Goal: Task Accomplishment & Management: Use online tool/utility

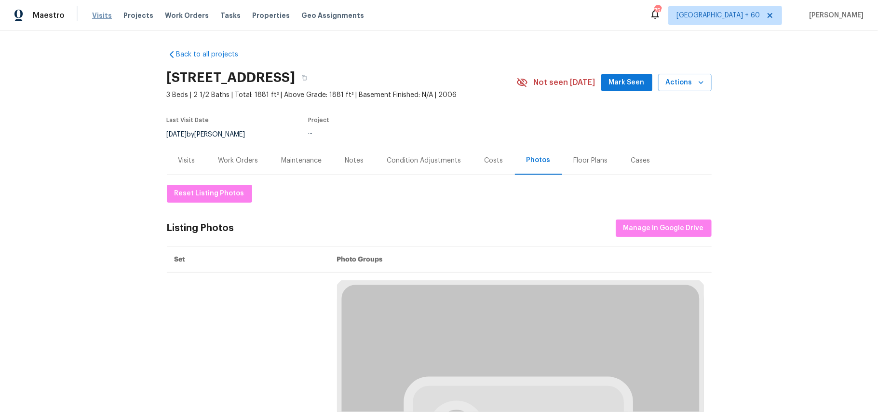
click at [92, 12] on span "Visits" at bounding box center [102, 16] width 20 height 10
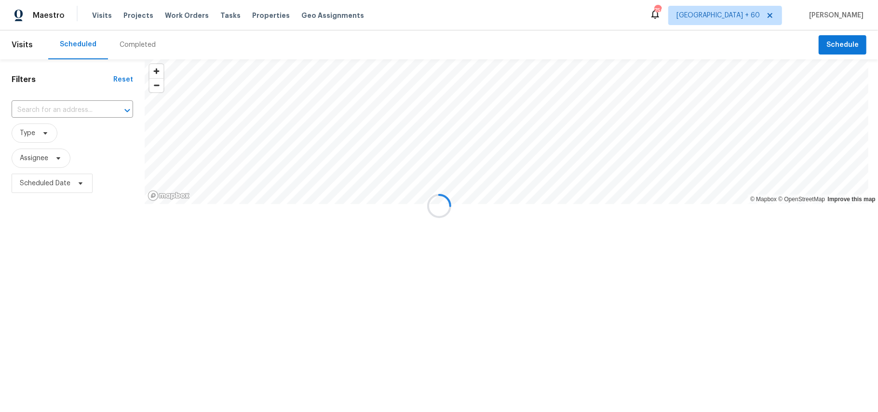
click at [141, 47] on div "Completed" at bounding box center [138, 45] width 36 height 10
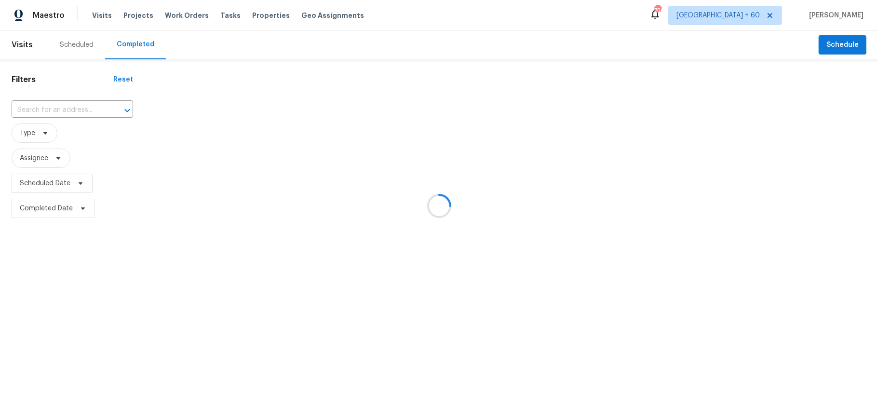
click at [55, 109] on div at bounding box center [439, 206] width 878 height 412
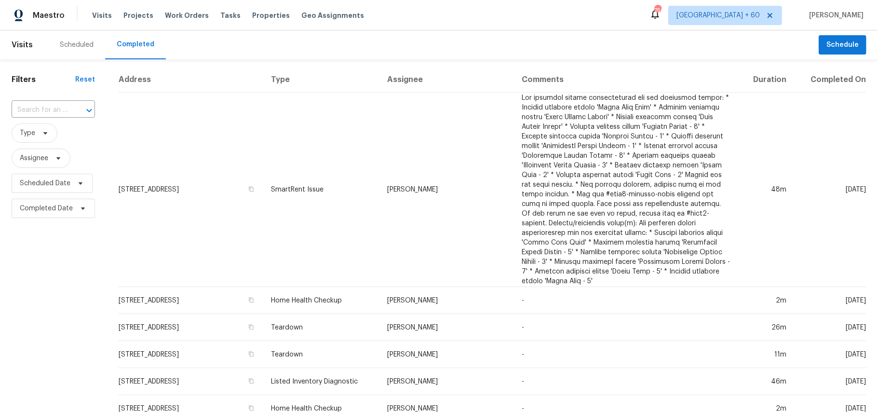
click at [55, 109] on input "text" at bounding box center [40, 110] width 56 height 15
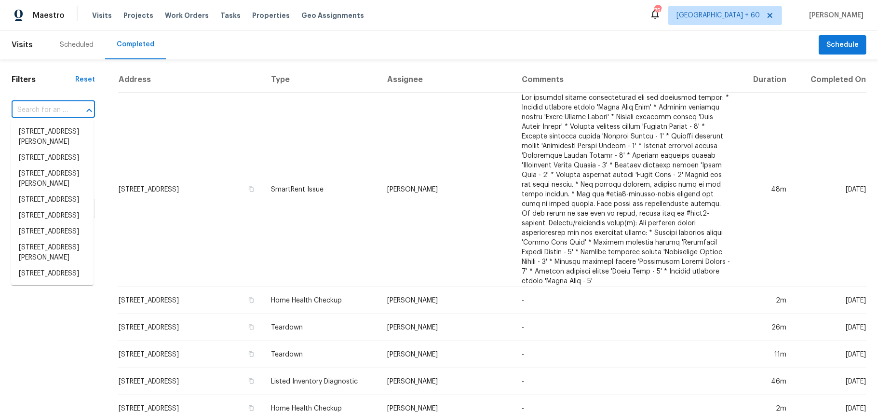
paste input "[STREET_ADDRESS]"
type input "[STREET_ADDRESS]"
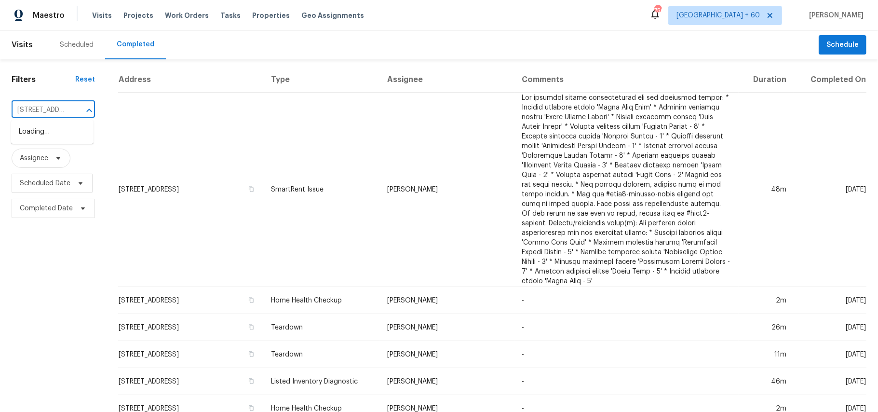
scroll to position [0, 51]
click at [54, 133] on li "[STREET_ADDRESS]" at bounding box center [52, 132] width 82 height 16
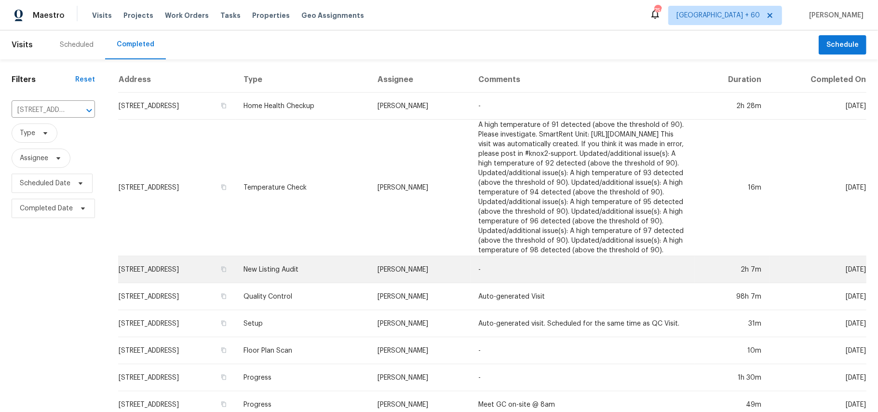
click at [326, 281] on td "New Listing Audit" at bounding box center [303, 269] width 134 height 27
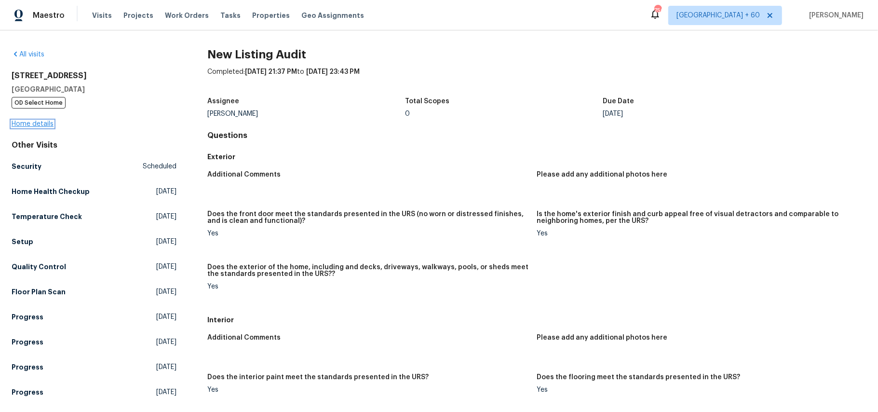
click at [44, 126] on link "Home details" at bounding box center [33, 123] width 42 height 7
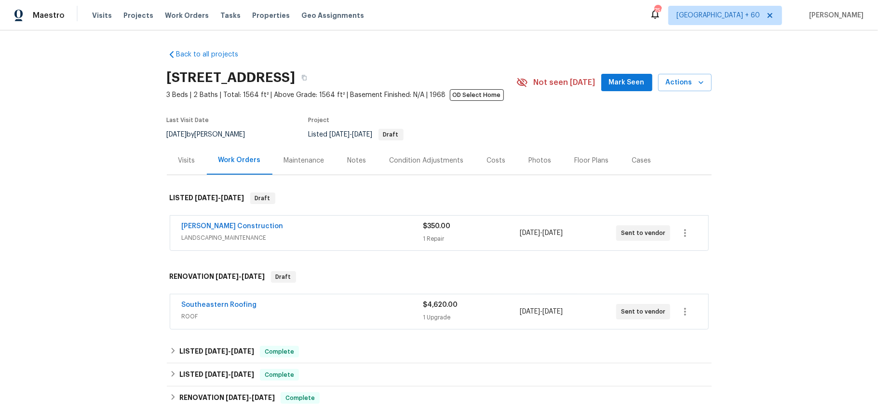
click at [528, 155] on div "Photos" at bounding box center [540, 160] width 46 height 28
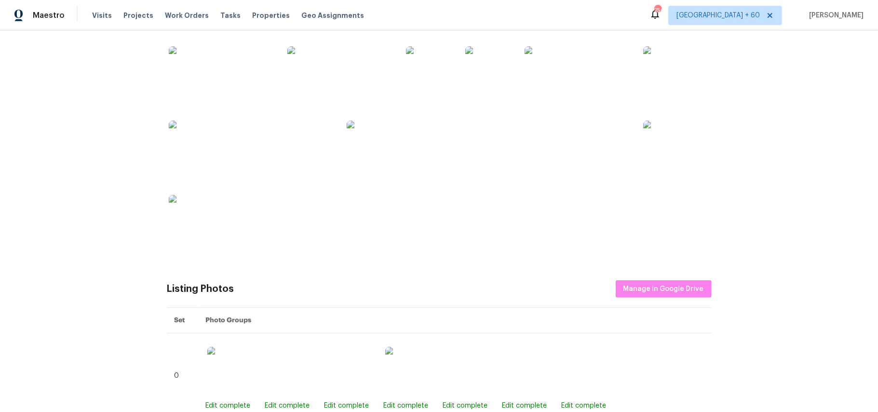
scroll to position [450, 0]
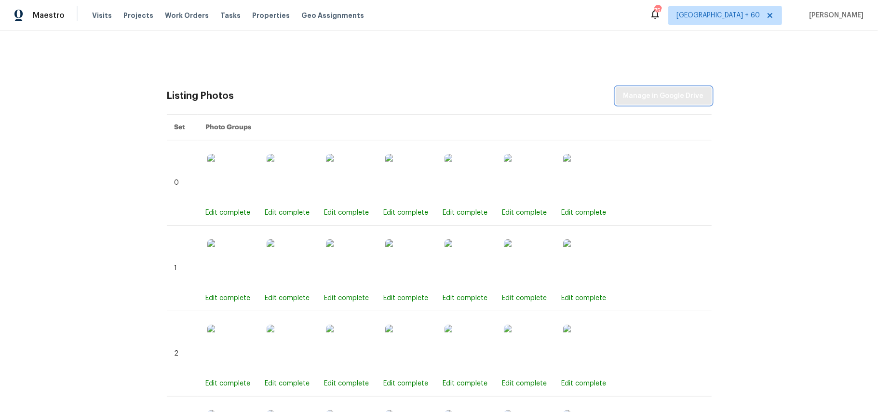
click at [670, 103] on button "Manage in Google Drive" at bounding box center [664, 96] width 96 height 18
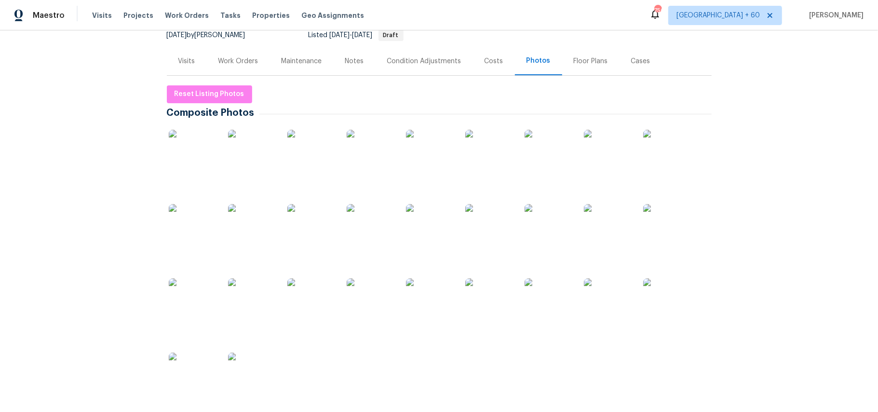
scroll to position [0, 0]
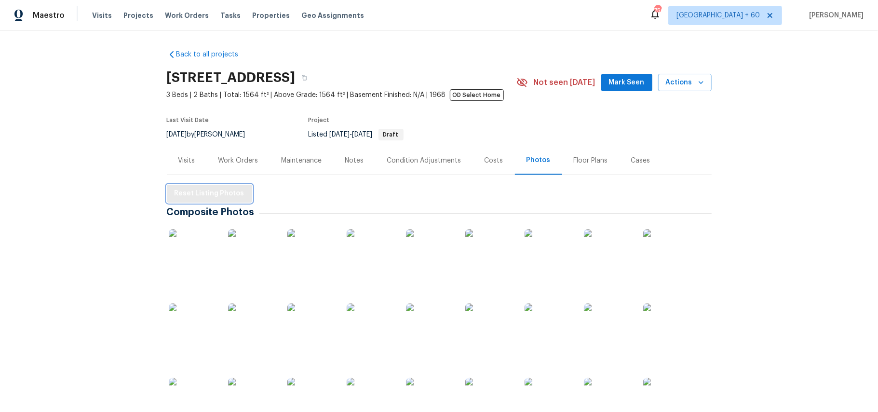
click at [201, 192] on span "Reset Listing Photos" at bounding box center [209, 193] width 70 height 12
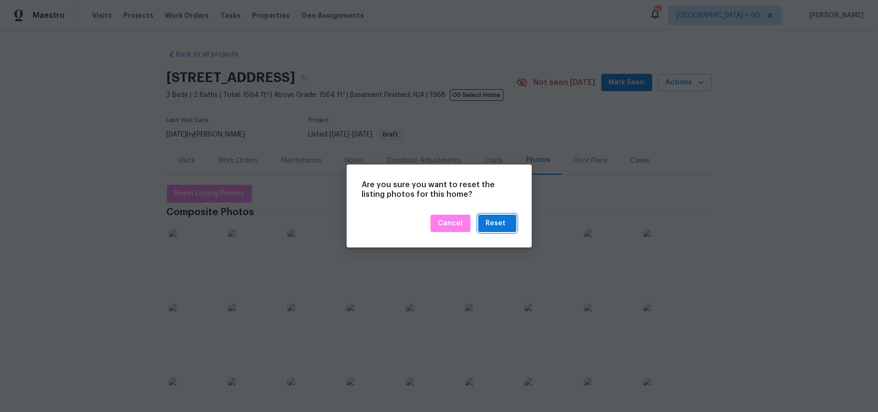
click at [499, 218] on div "Reset" at bounding box center [496, 223] width 20 height 12
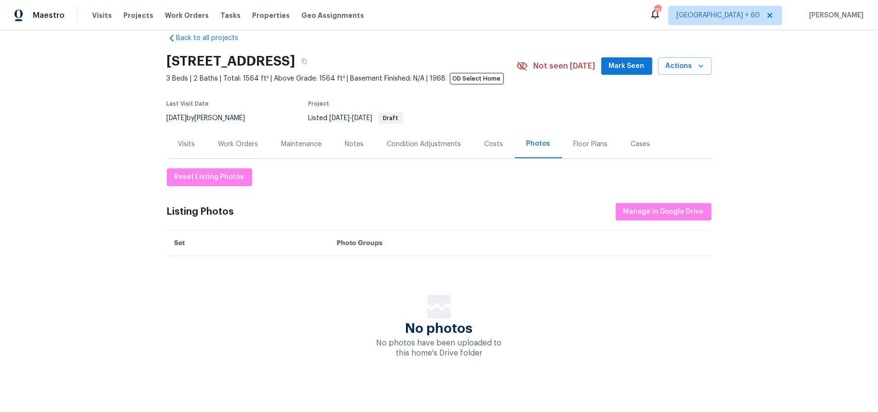
scroll to position [30, 0]
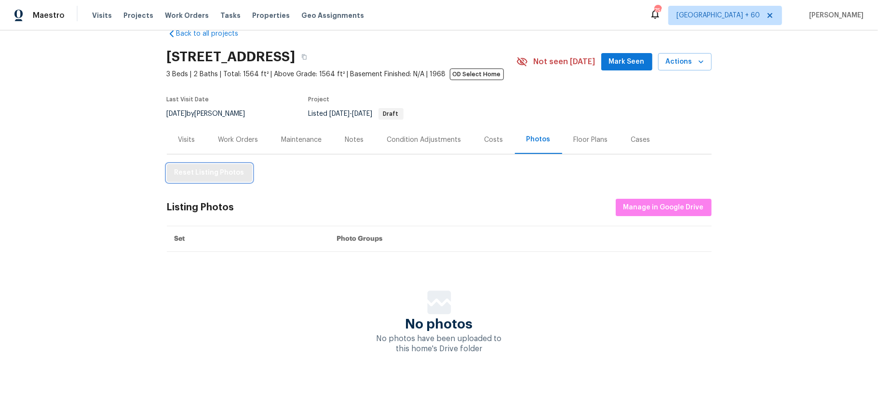
click at [205, 167] on span "Reset Listing Photos" at bounding box center [209, 173] width 70 height 12
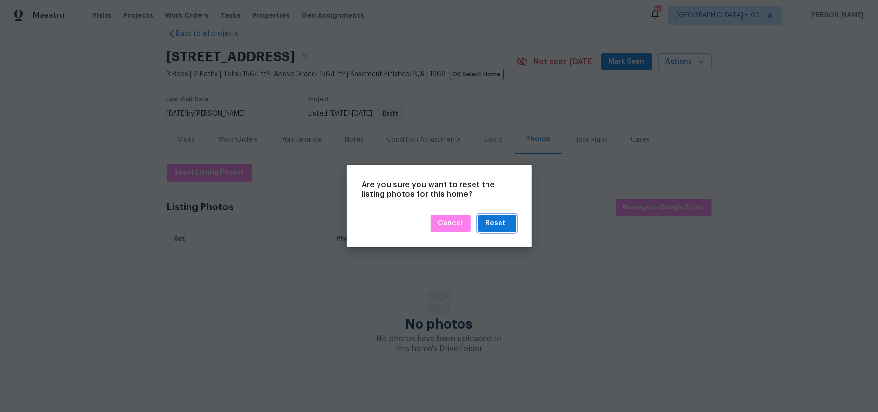
click at [493, 222] on div "Reset" at bounding box center [496, 223] width 20 height 12
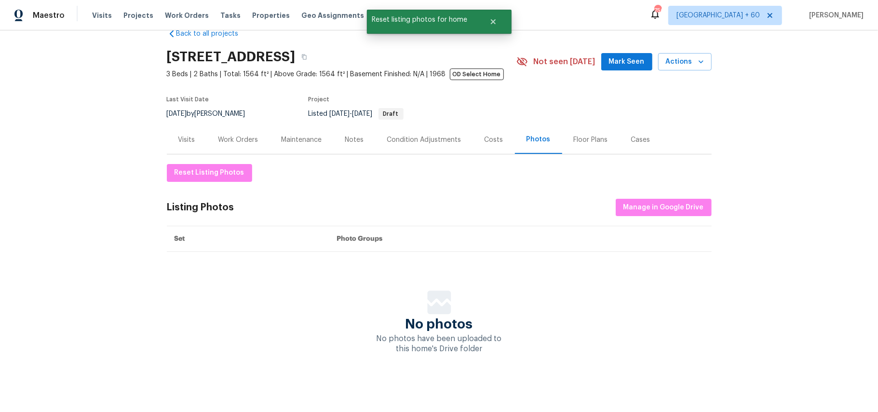
scroll to position [0, 0]
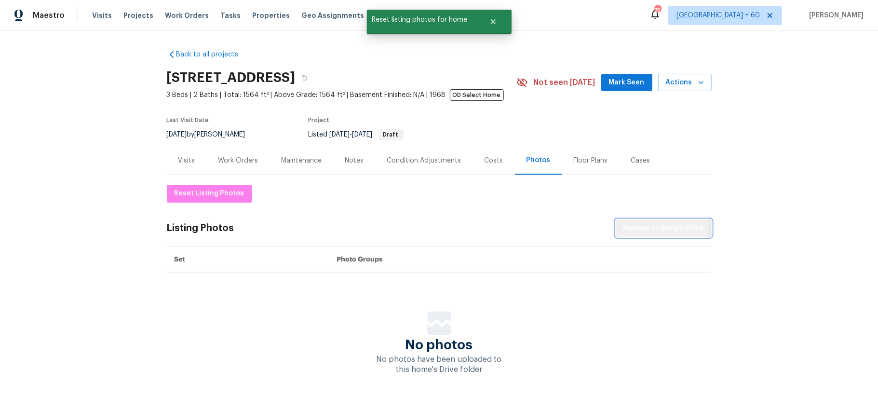
click at [641, 227] on span "Manage in Google Drive" at bounding box center [663, 228] width 80 height 12
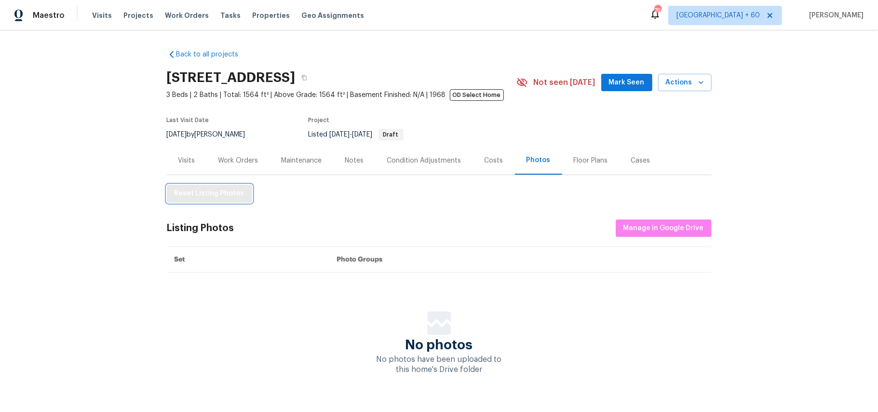
click at [231, 187] on button "Reset Listing Photos" at bounding box center [209, 194] width 85 height 18
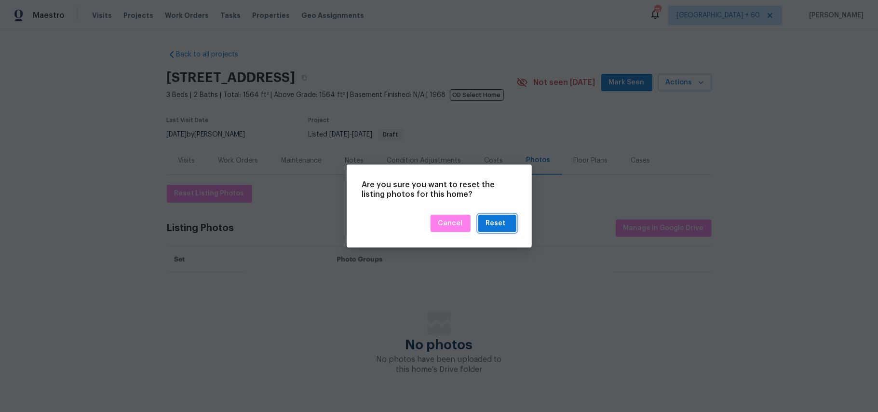
click at [503, 224] on div "Reset" at bounding box center [496, 223] width 20 height 12
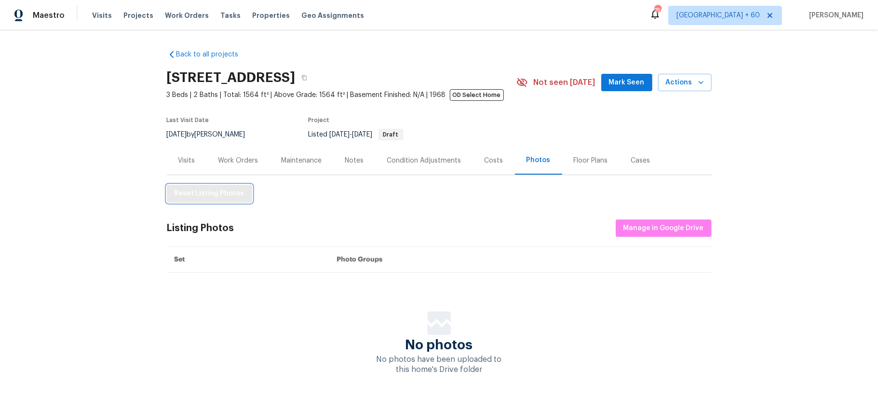
click at [201, 191] on span "Reset Listing Photos" at bounding box center [209, 193] width 70 height 12
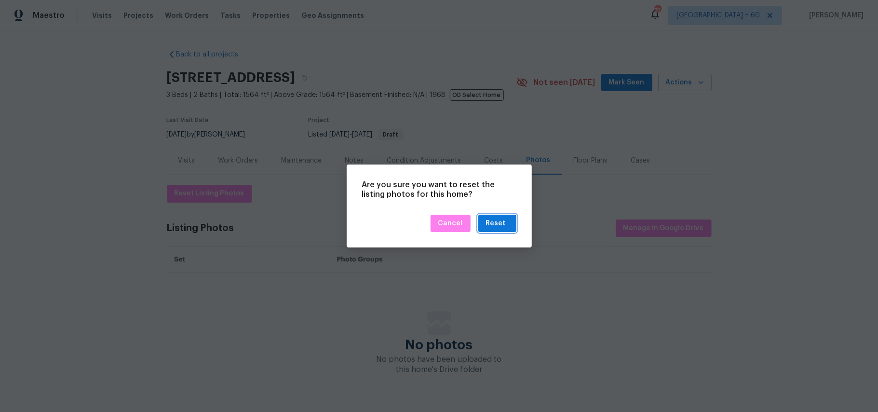
click at [503, 226] on div "Reset" at bounding box center [496, 223] width 20 height 12
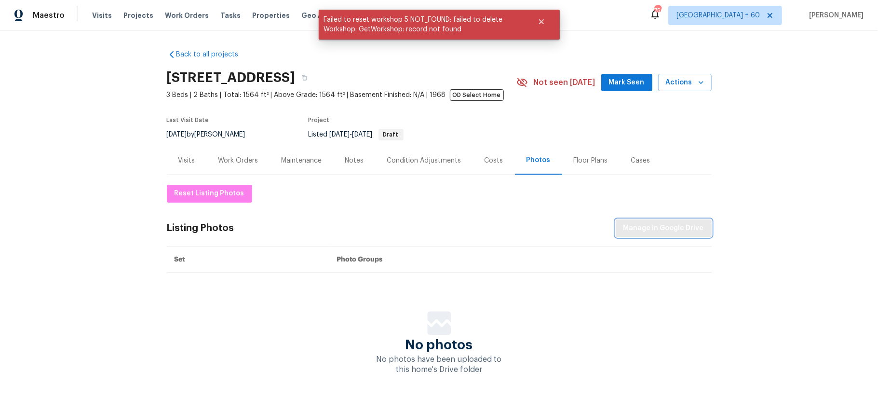
click at [648, 220] on button "Manage in Google Drive" at bounding box center [664, 228] width 96 height 18
